Goal: Task Accomplishment & Management: Complete application form

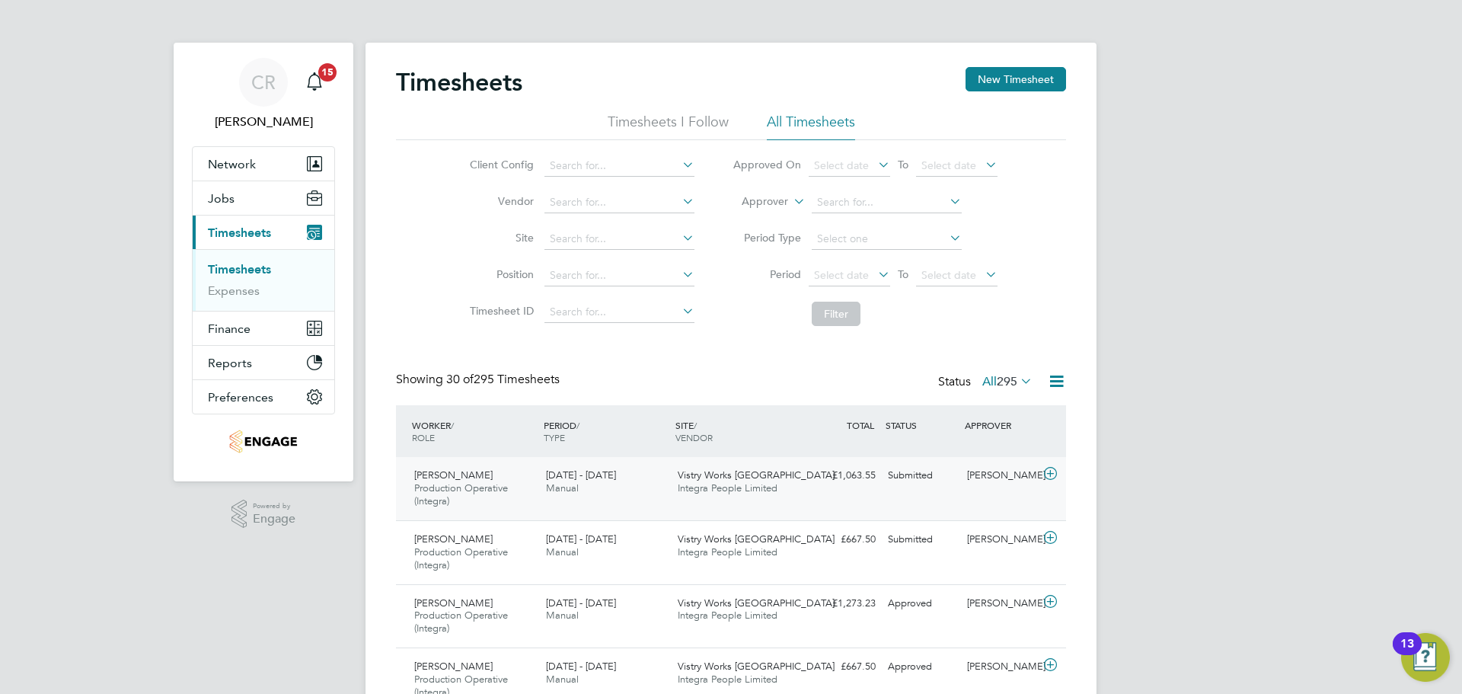
click at [970, 481] on div "[PERSON_NAME]" at bounding box center [1000, 475] width 79 height 25
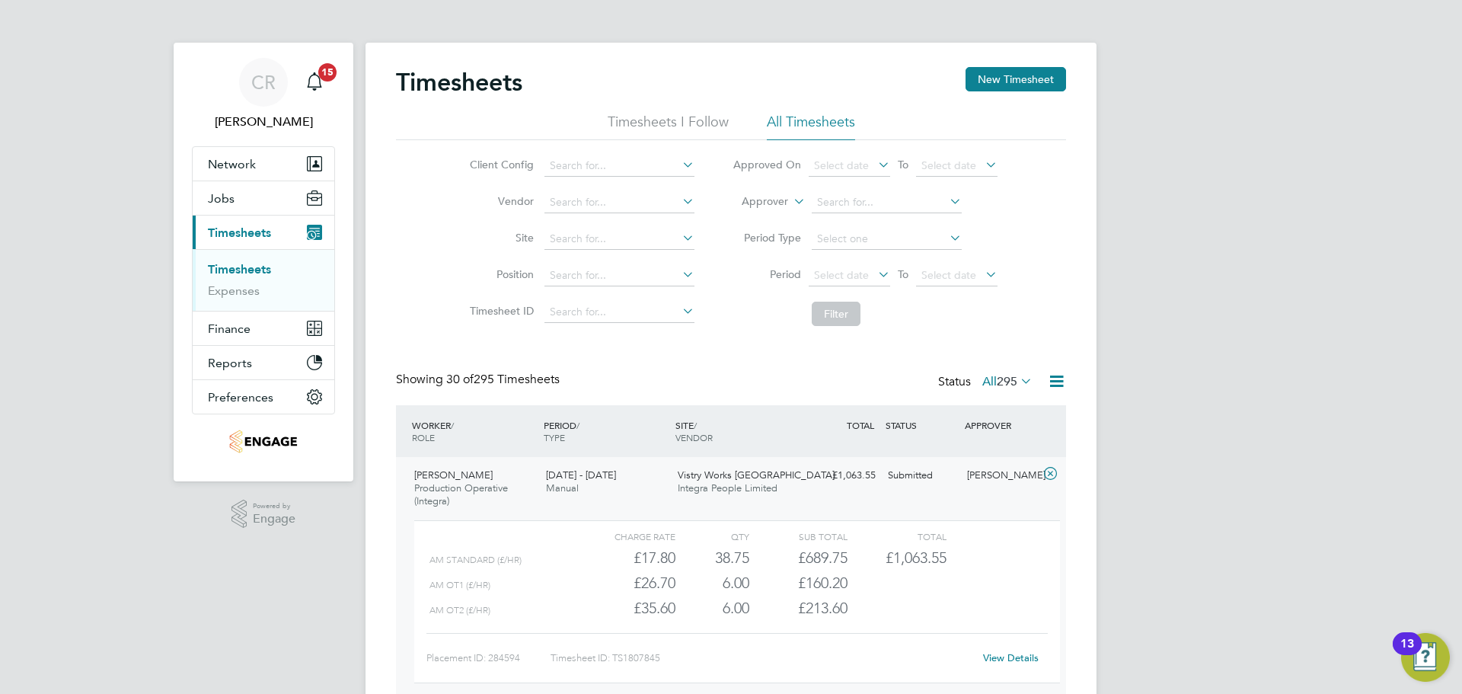
click at [819, 123] on li "All Timesheets" at bounding box center [811, 126] width 88 height 27
click at [1029, 77] on button "New Timesheet" at bounding box center [1016, 79] width 101 height 24
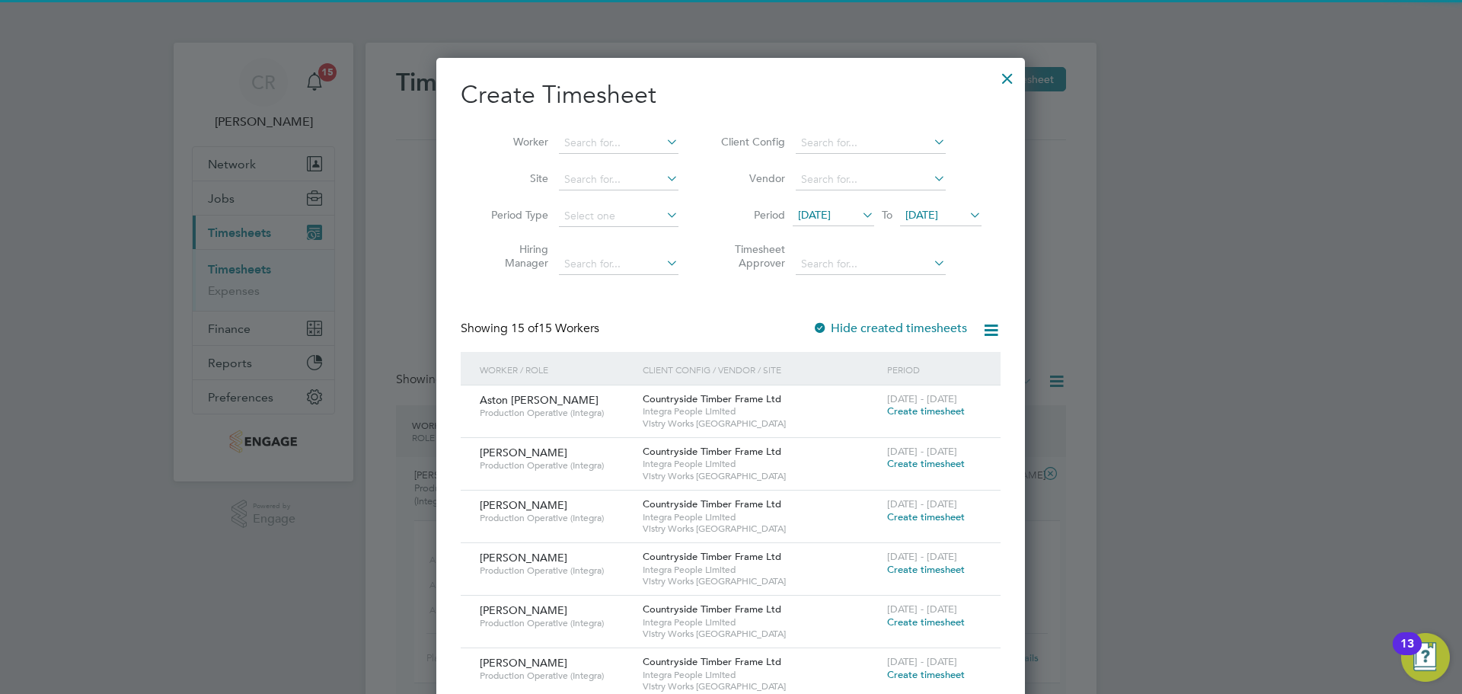
click at [906, 414] on span "Create timesheet" at bounding box center [926, 410] width 78 height 13
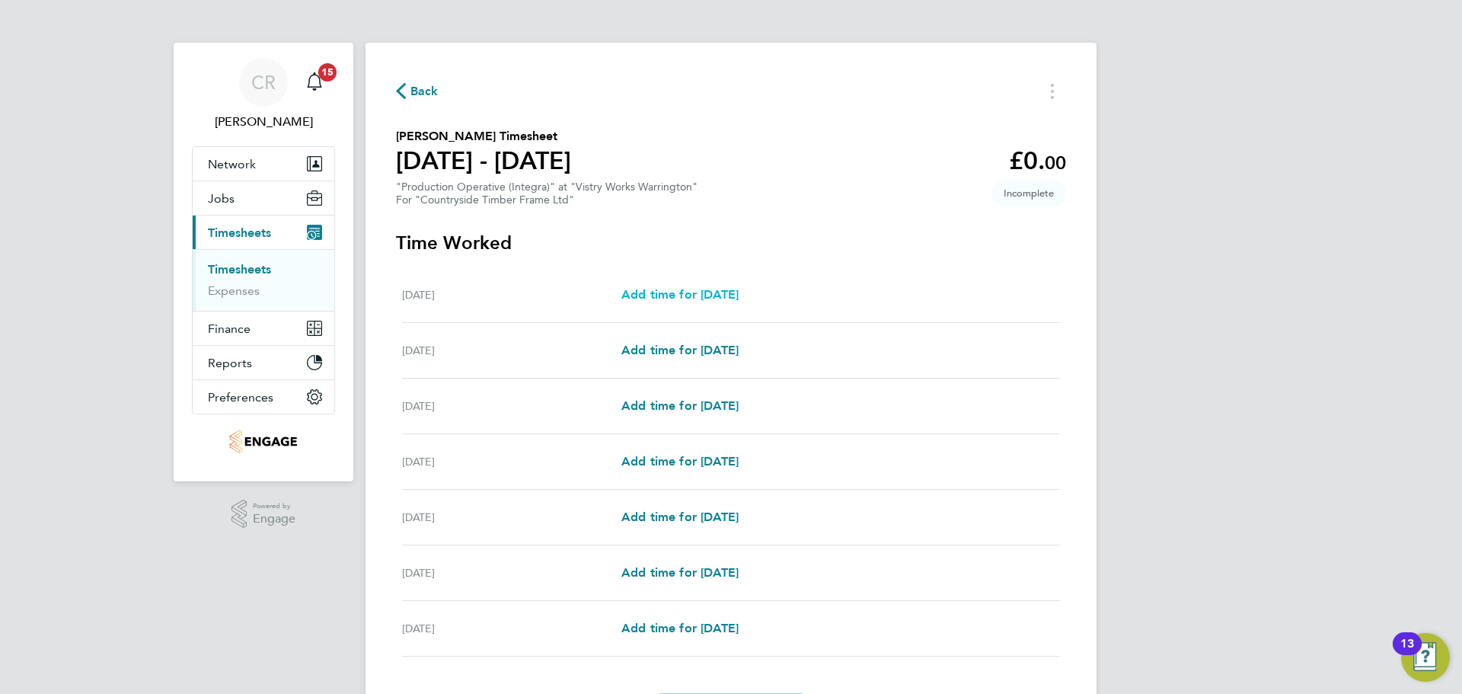
click at [721, 292] on span "Add time for [DATE]" at bounding box center [679, 294] width 117 height 14
select select "15"
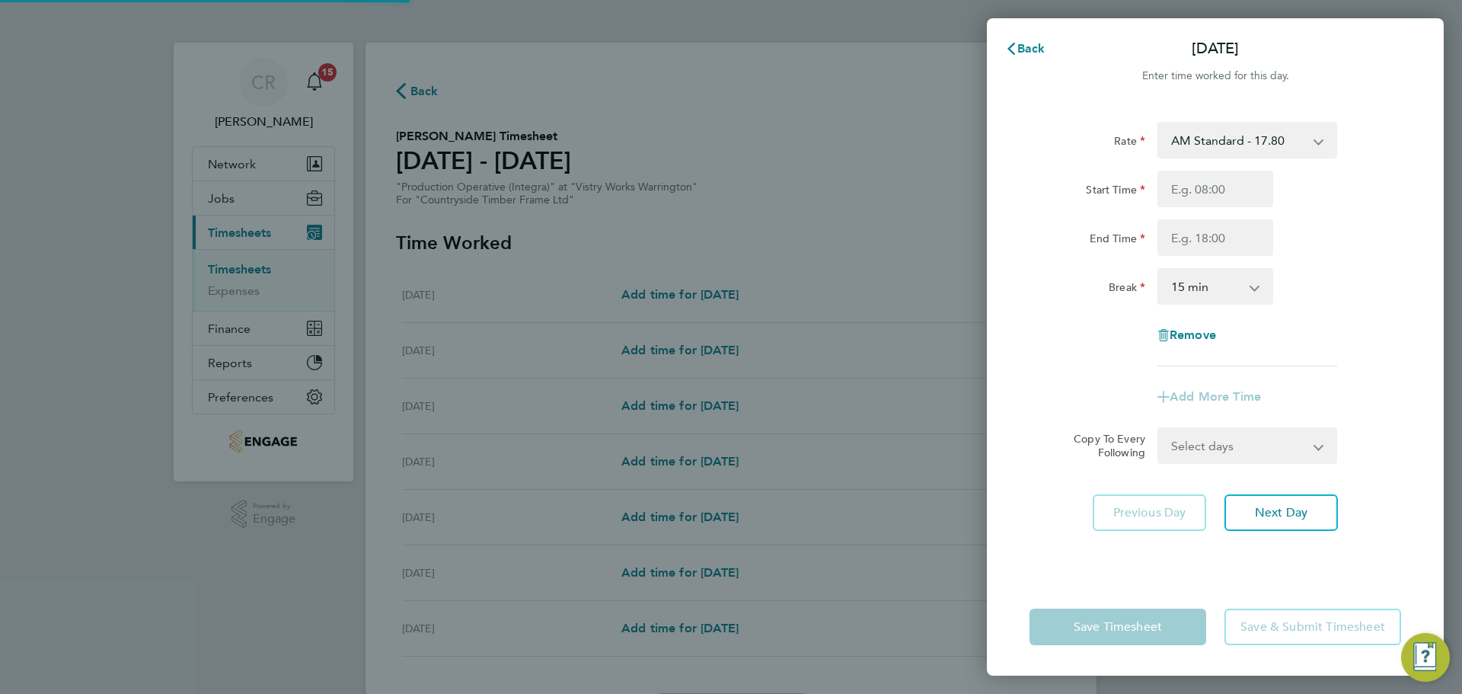
click at [1284, 140] on select "AM Standard - 17.80 BONUS - 13.50 PM OT2 - 38.18 PM OT1 - 28.64 PM Standard - 1…" at bounding box center [1238, 140] width 158 height 34
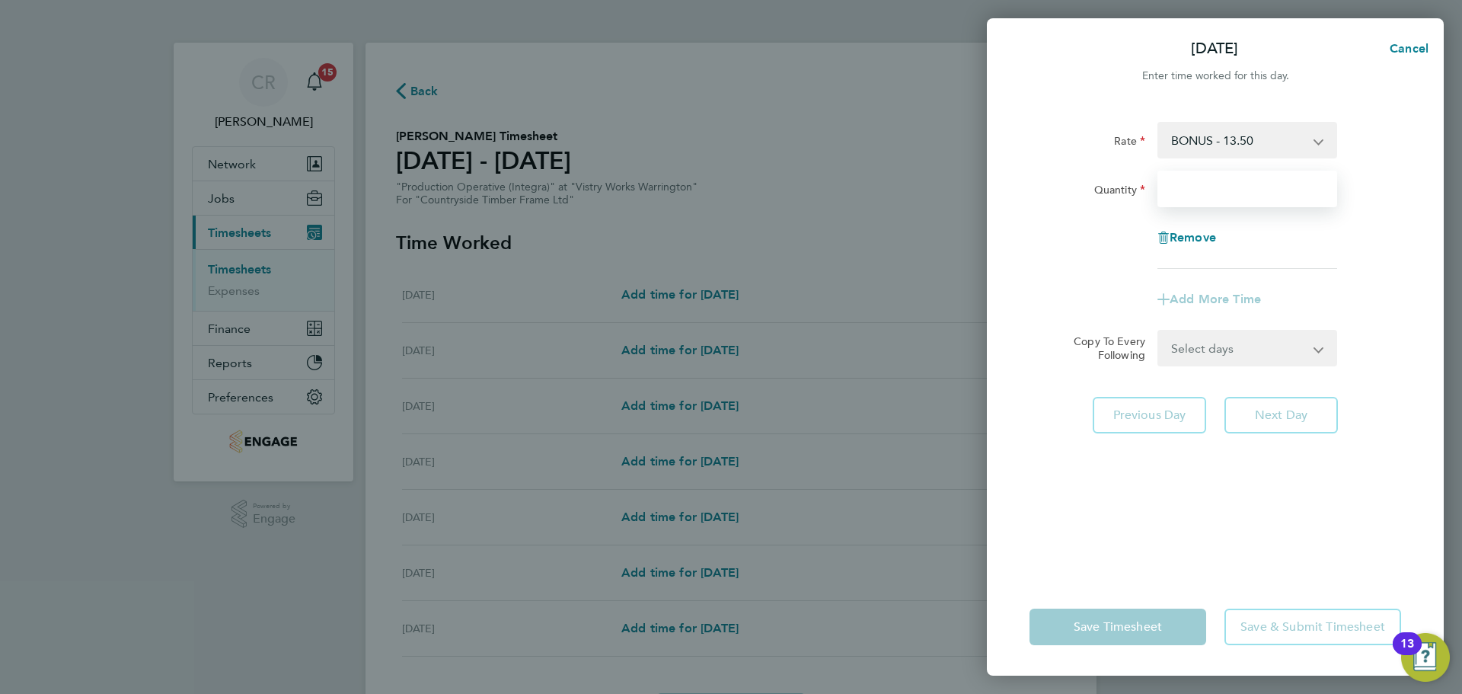
click at [1225, 194] on input "Quantity" at bounding box center [1248, 189] width 180 height 37
click at [1418, 47] on span "Cancel" at bounding box center [1406, 48] width 43 height 14
select select "15"
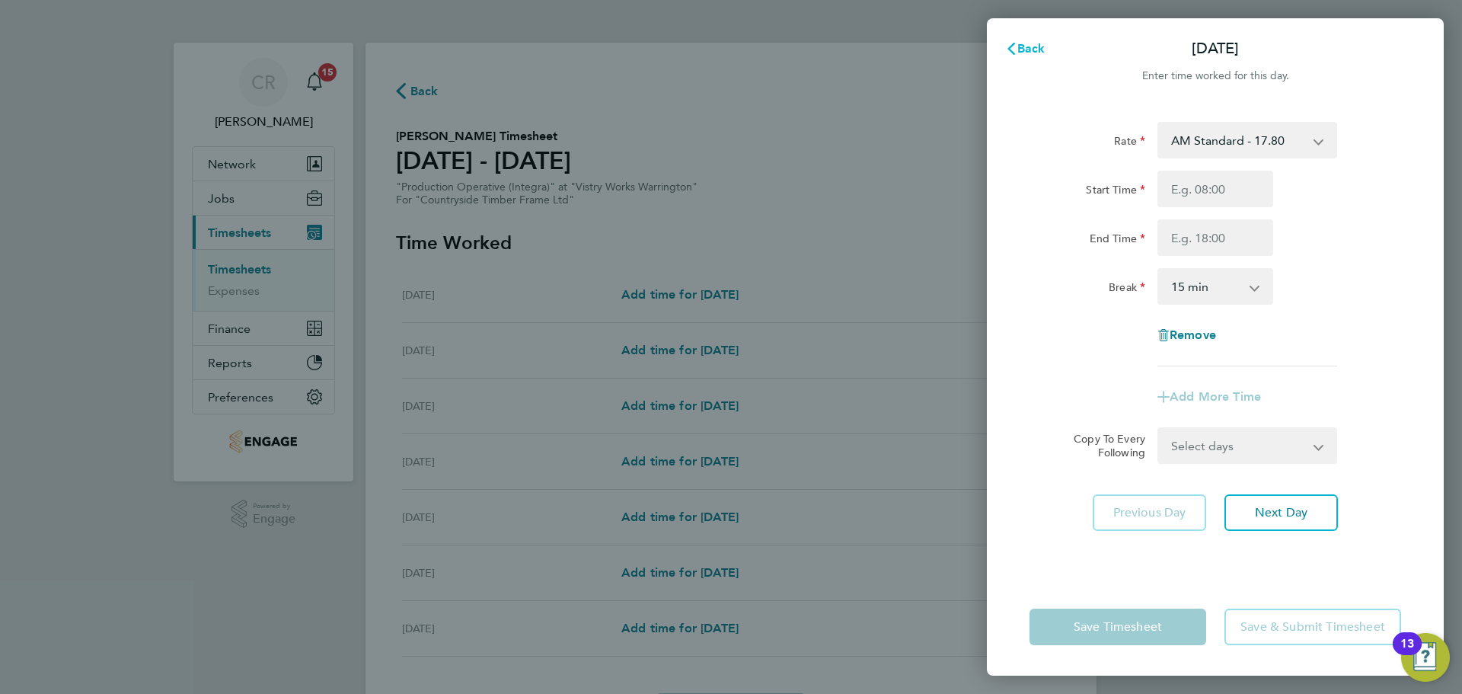
click at [1008, 49] on icon "button" at bounding box center [1011, 49] width 8 height 12
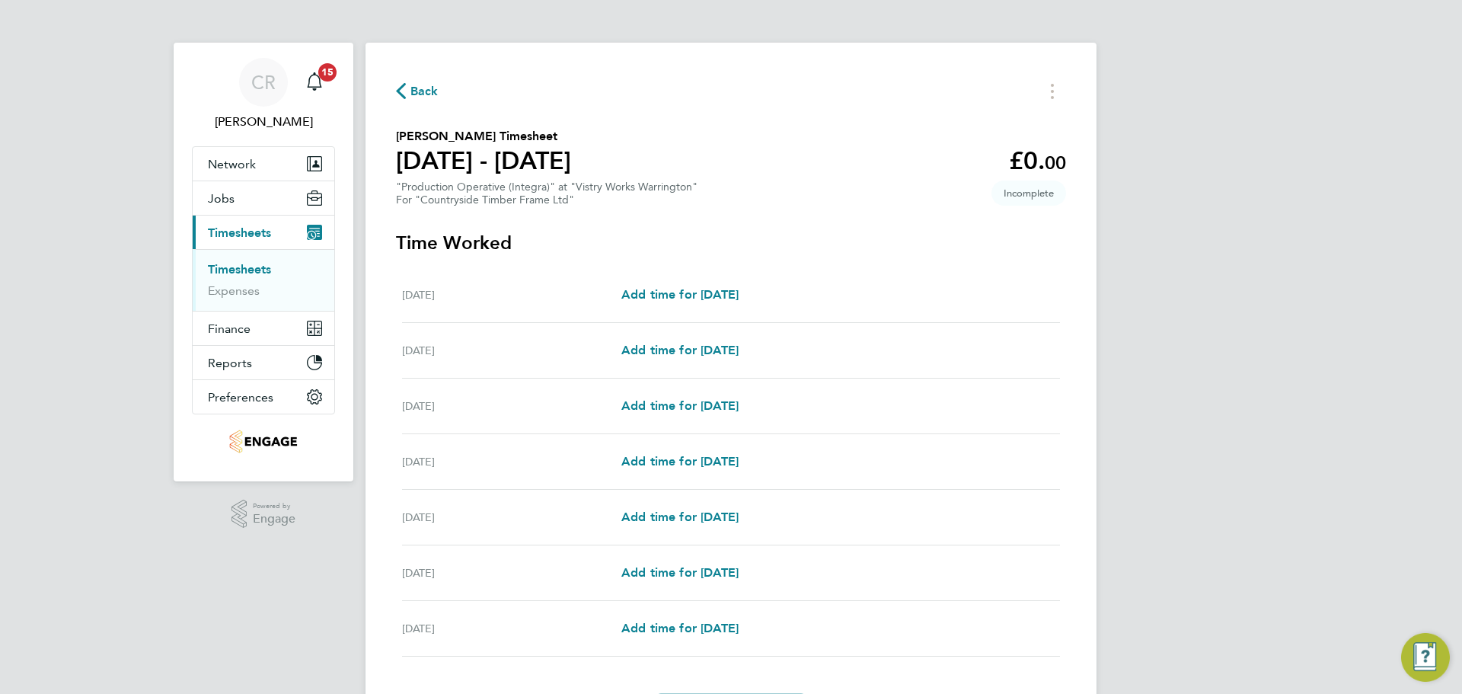
click at [850, 93] on div "Back" at bounding box center [731, 91] width 670 height 24
